Goal: Task Accomplishment & Management: Complete application form

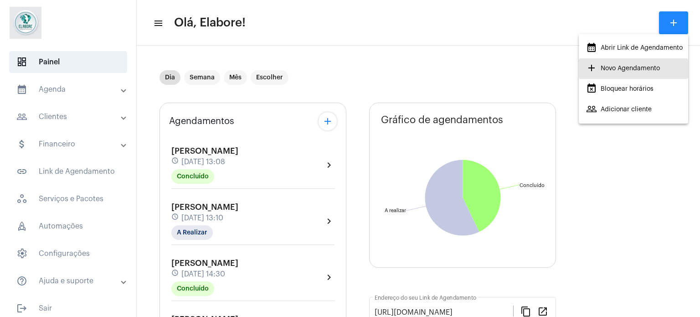
click at [656, 68] on span "add Novo Agendamento" at bounding box center [623, 68] width 74 height 16
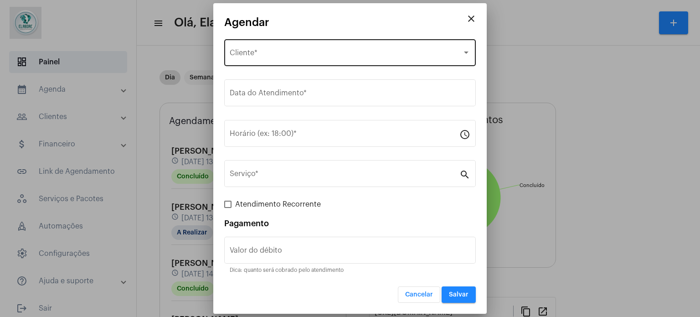
click at [310, 47] on div "Selecione o Cliente Cliente *" at bounding box center [350, 51] width 240 height 29
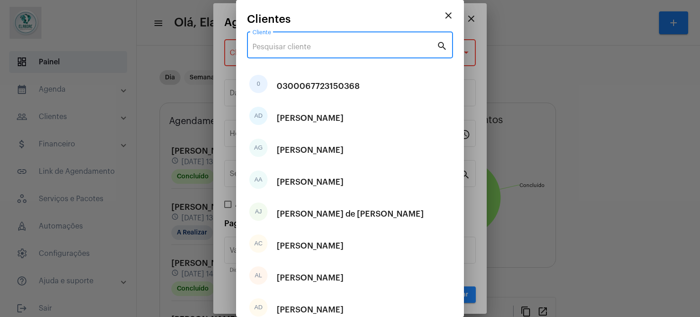
click at [342, 48] on input "Cliente" at bounding box center [344, 47] width 184 height 8
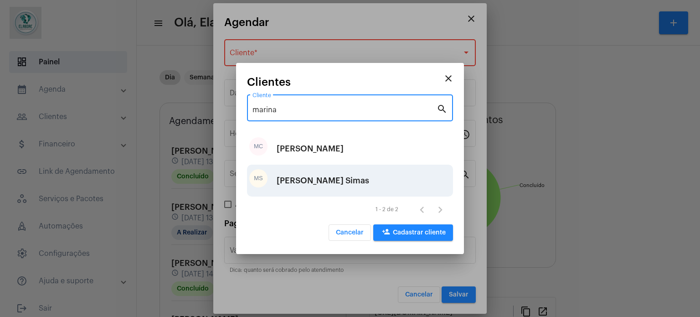
type input "marina"
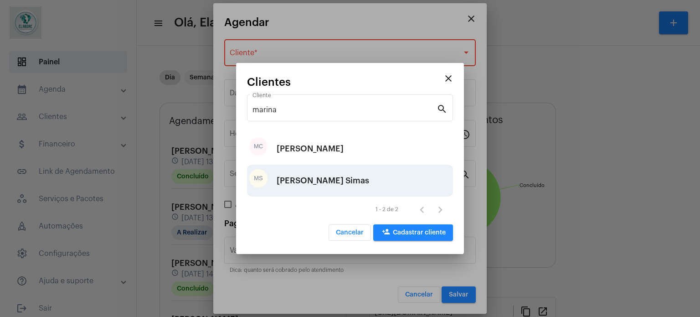
click at [337, 187] on div "[PERSON_NAME] Simas" at bounding box center [322, 180] width 92 height 27
type input "R$"
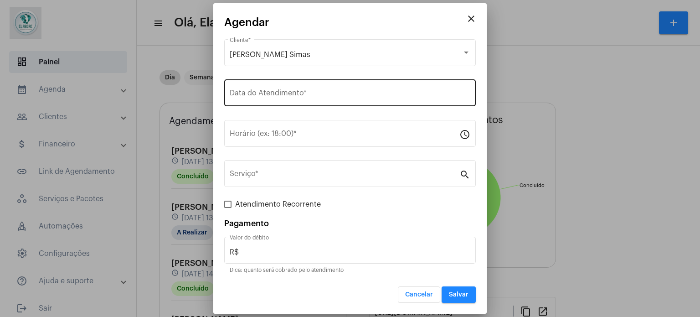
click at [290, 85] on div "Data do Atendimento *" at bounding box center [350, 91] width 240 height 29
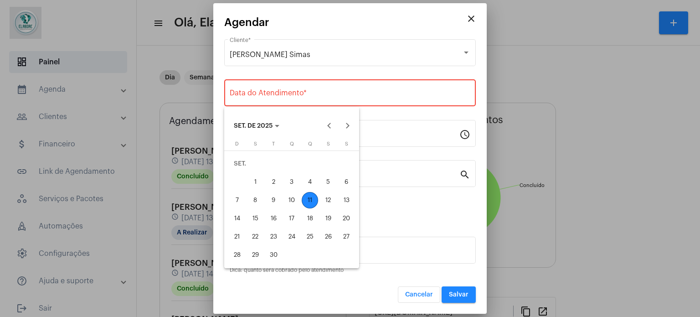
click at [312, 196] on div "11" at bounding box center [309, 200] width 16 height 16
type input "[DATE]"
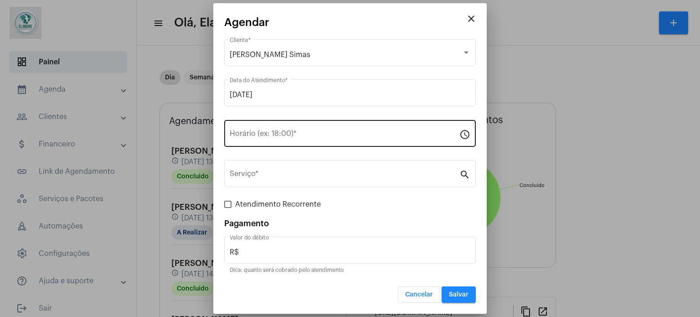
click at [277, 129] on div "Horário (ex: 18:00) *" at bounding box center [345, 132] width 230 height 29
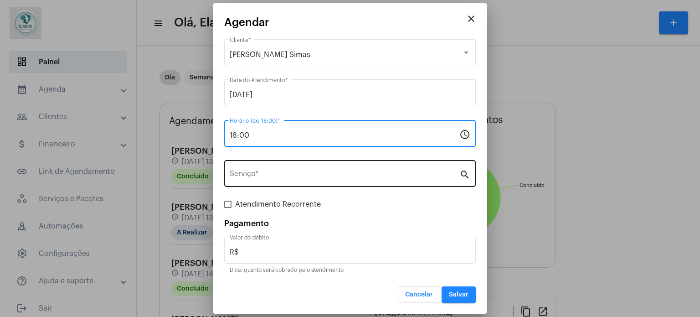
type input "18:00"
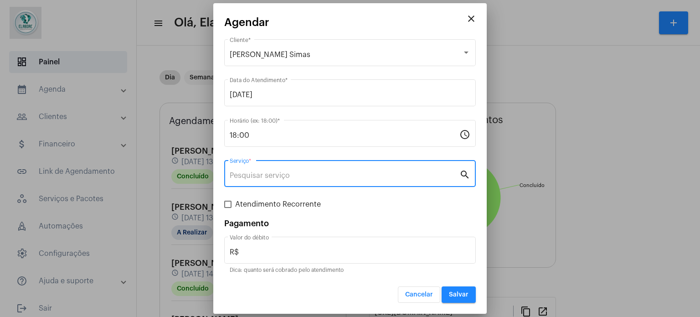
click at [279, 179] on input "Serviço *" at bounding box center [345, 175] width 230 height 8
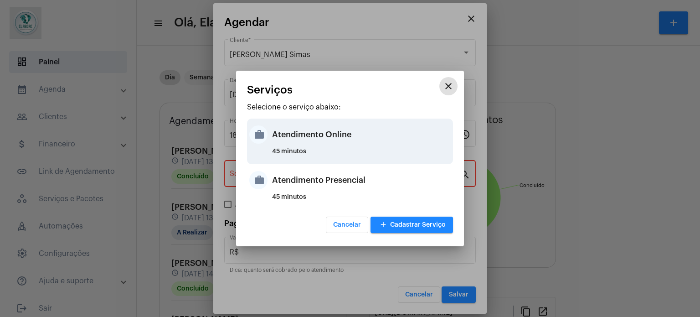
click at [322, 136] on div "Atendimento Online" at bounding box center [361, 134] width 179 height 27
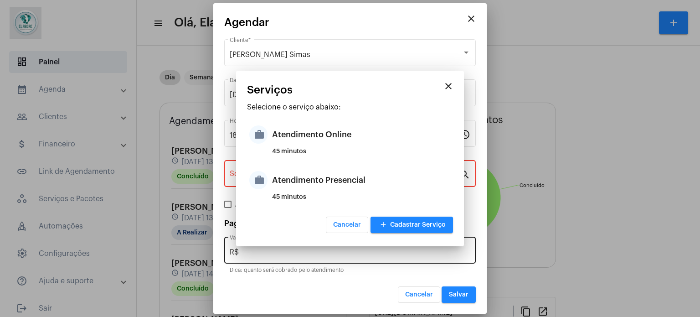
type input "Atendimento Online"
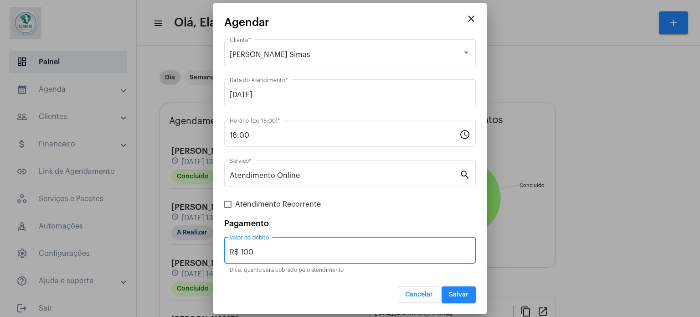
drag, startPoint x: 283, startPoint y: 255, endPoint x: 227, endPoint y: 247, distance: 56.2
click at [227, 247] on div "R$ 100 Valor do débito" at bounding box center [349, 249] width 251 height 29
type input "R$ 0"
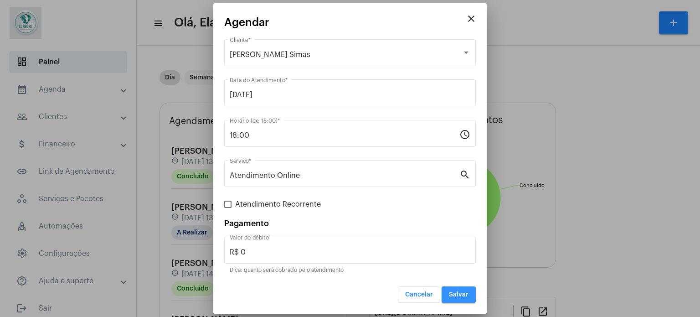
click at [452, 291] on span "Salvar" at bounding box center [459, 294] width 20 height 6
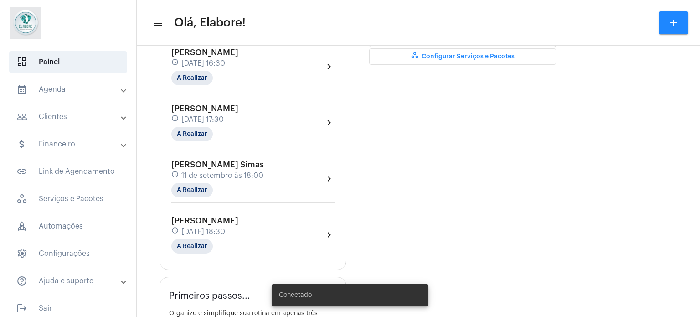
scroll to position [364, 0]
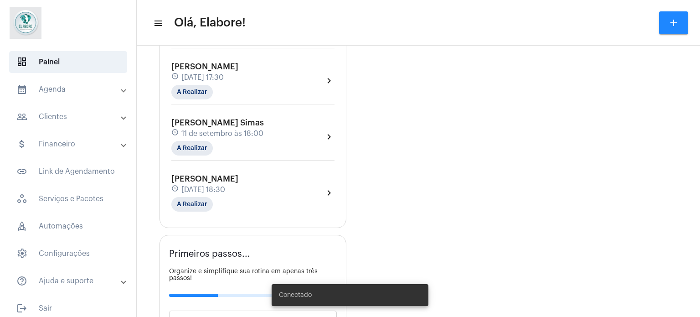
click at [251, 123] on div "[PERSON_NAME] Simas schedule [DATE] 18:00 A Realizar" at bounding box center [217, 136] width 92 height 37
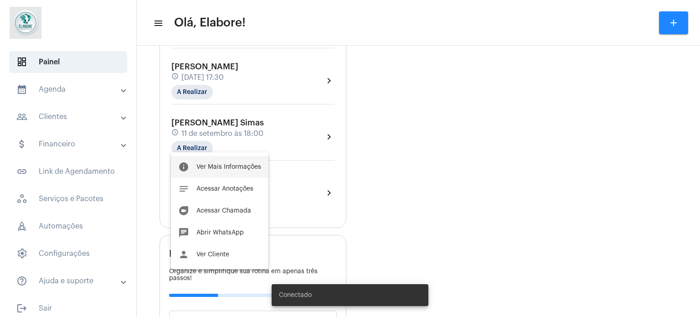
click at [230, 163] on span "Ver Mais Informações" at bounding box center [228, 166] width 65 height 6
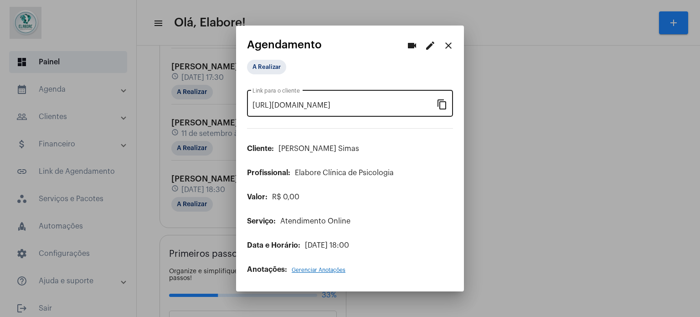
click at [440, 102] on mat-icon "content_copy" at bounding box center [441, 103] width 11 height 11
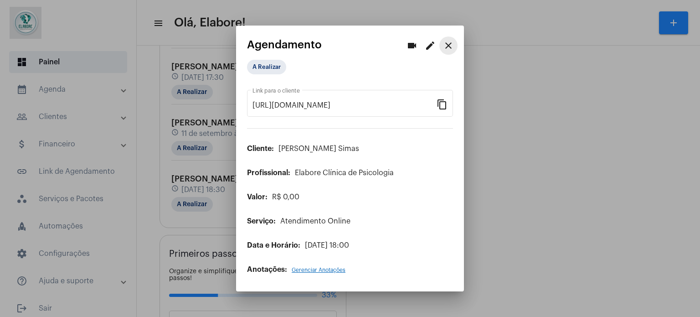
click at [450, 42] on mat-icon "close" at bounding box center [448, 45] width 11 height 11
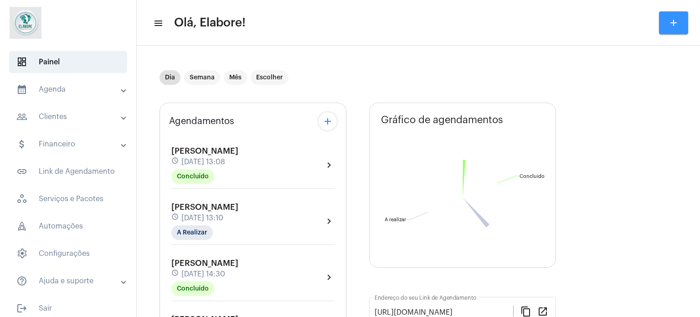
click at [671, 25] on mat-icon "add" at bounding box center [673, 22] width 11 height 11
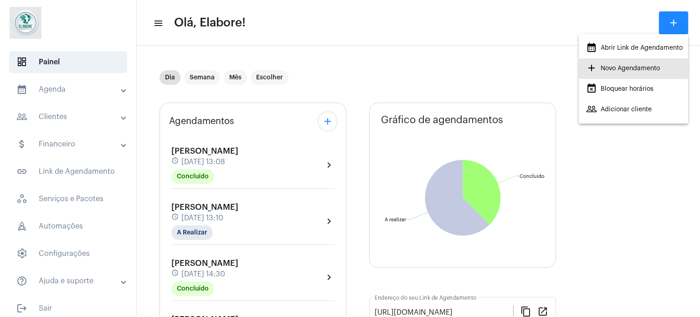
click at [612, 66] on span "add Novo Agendamento" at bounding box center [623, 68] width 74 height 16
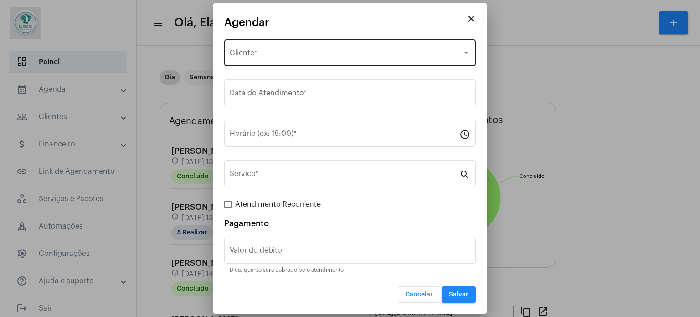
click at [366, 41] on div "Selecione o Cliente Cliente *" at bounding box center [350, 51] width 240 height 29
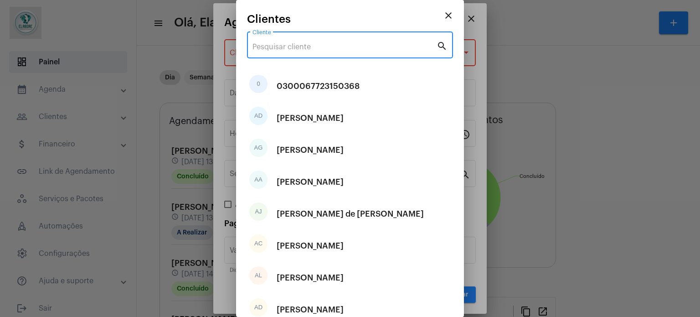
click at [356, 46] on input "Cliente" at bounding box center [344, 47] width 184 height 8
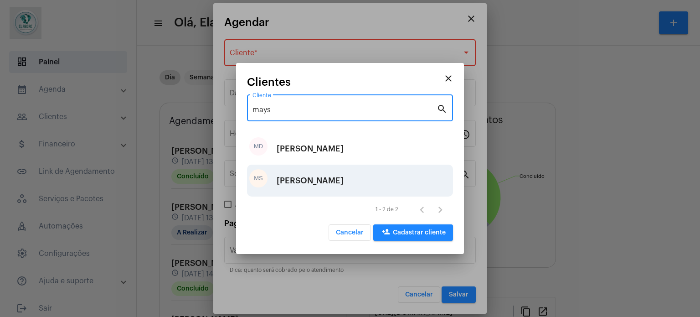
type input "mays"
click at [299, 178] on div "[PERSON_NAME]" at bounding box center [309, 180] width 67 height 27
type input "R$"
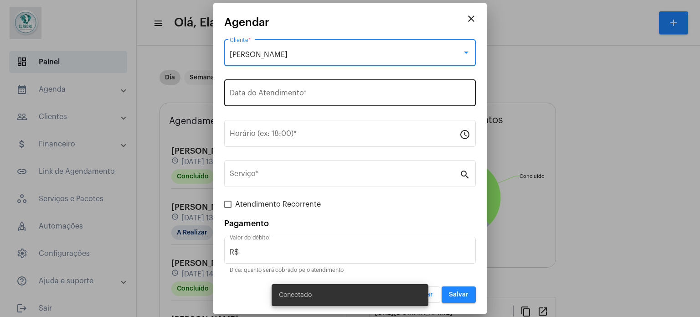
click at [305, 93] on input "Data do Atendimento *" at bounding box center [350, 95] width 240 height 8
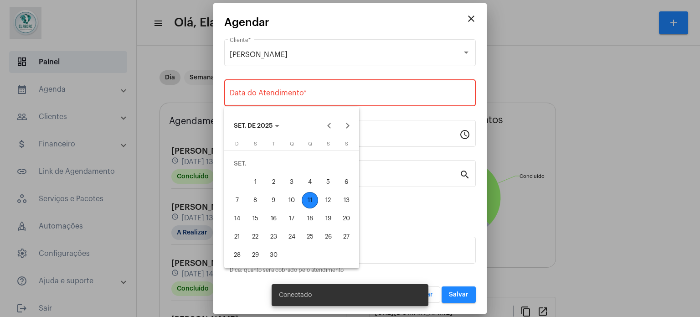
click at [307, 198] on div "11" at bounding box center [309, 200] width 16 height 16
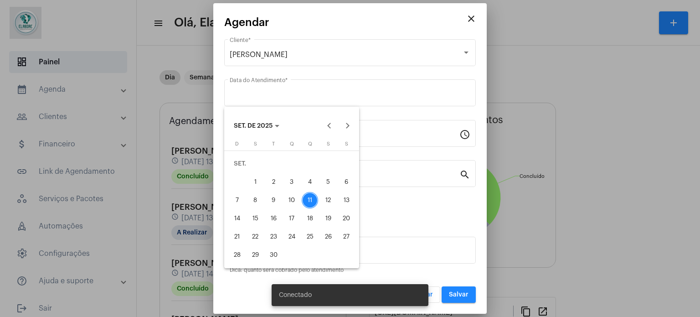
type input "[DATE]"
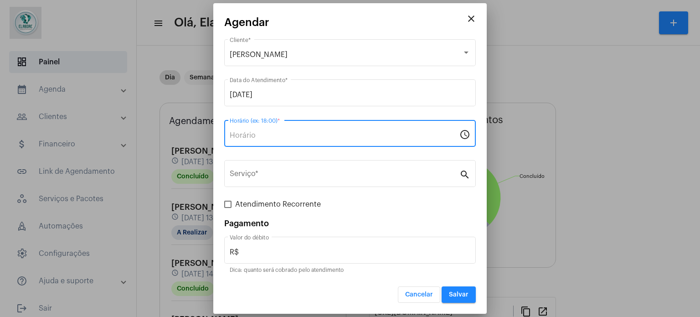
click at [307, 136] on input "Horário (ex: 18:00) *" at bounding box center [345, 135] width 230 height 8
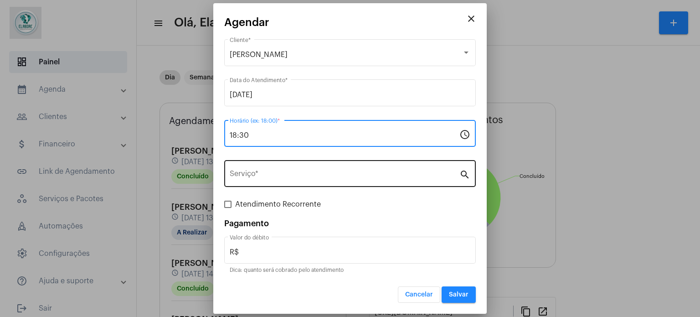
type input "18:30"
click at [304, 169] on div "Serviço *" at bounding box center [345, 172] width 230 height 29
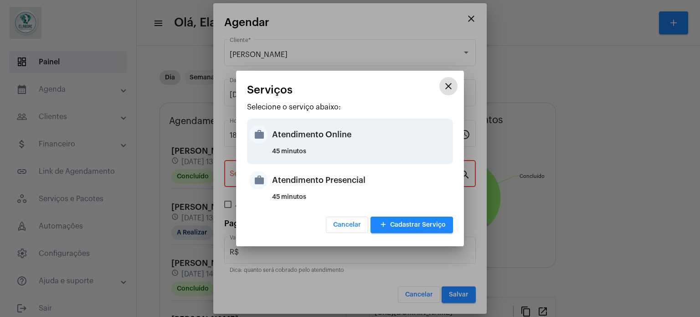
click at [293, 142] on div "Atendimento Online" at bounding box center [361, 134] width 179 height 27
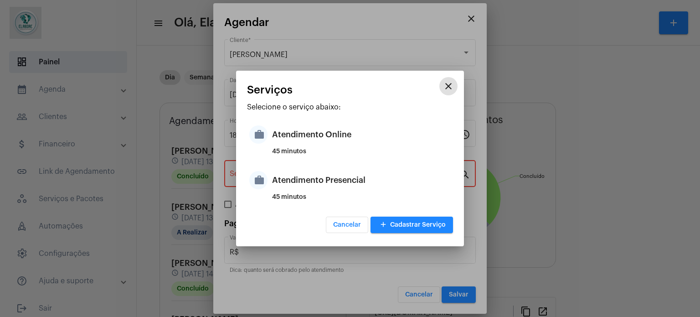
type input "Atendimento Online"
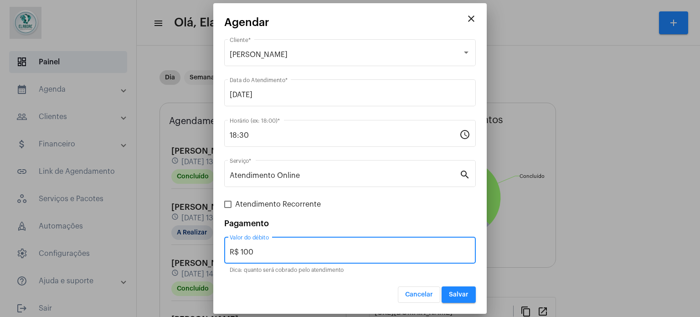
drag, startPoint x: 277, startPoint y: 251, endPoint x: 224, endPoint y: 253, distance: 53.3
click at [224, 253] on div "R$ 100 Valor do débito" at bounding box center [349, 249] width 251 height 29
type input "R$ 0"
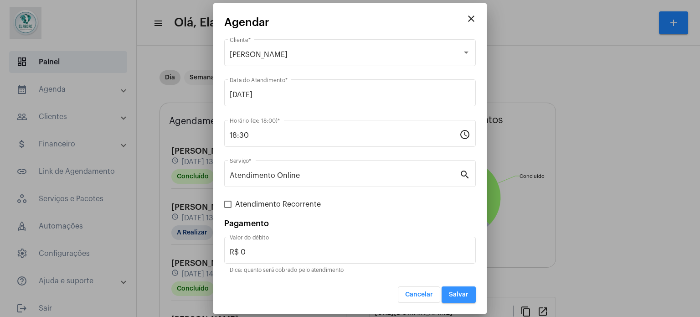
click at [450, 290] on button "Salvar" at bounding box center [458, 294] width 34 height 16
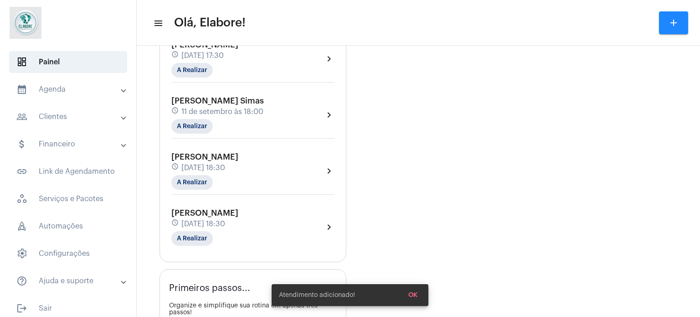
scroll to position [410, 0]
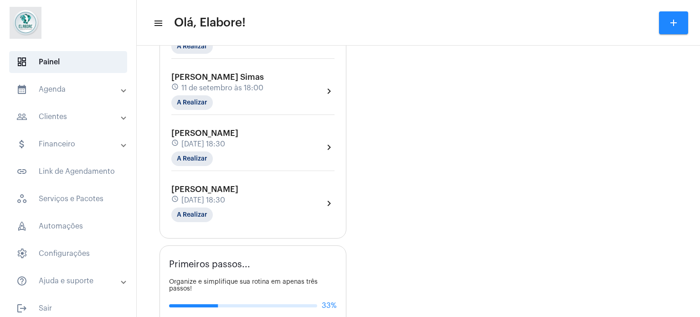
click at [238, 195] on div "schedule [DATE] 18:30" at bounding box center [204, 200] width 67 height 10
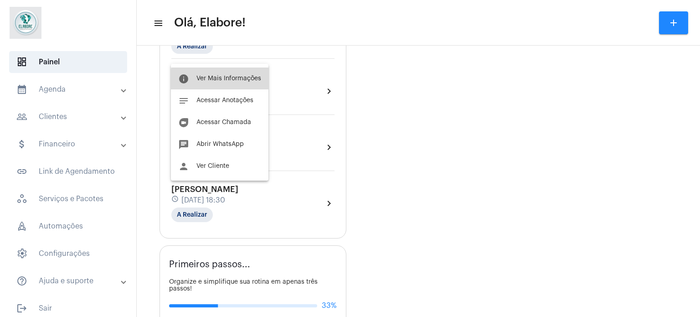
click at [231, 80] on span "Ver Mais Informações" at bounding box center [228, 78] width 65 height 6
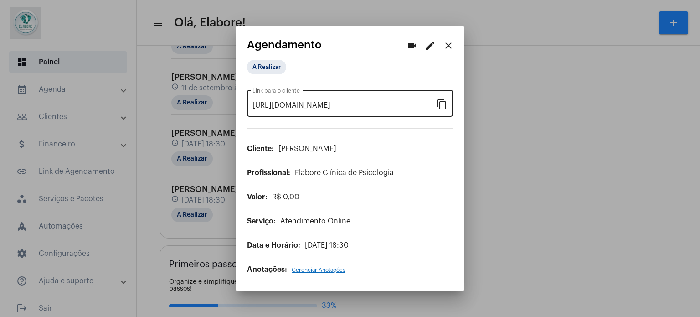
click at [439, 102] on mat-icon "content_copy" at bounding box center [441, 103] width 11 height 11
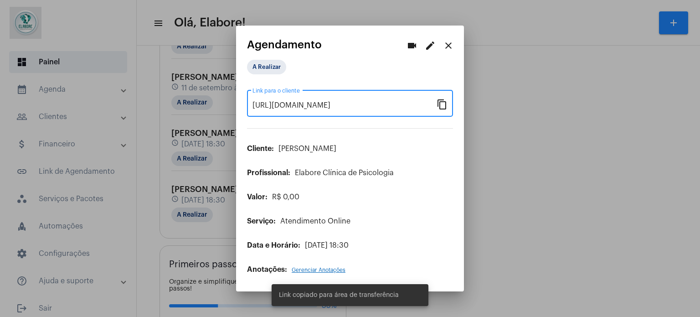
scroll to position [0, 77]
